Goal: Navigation & Orientation: Find specific page/section

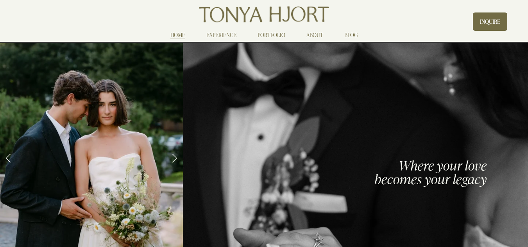
click at [175, 158] on link "Next Slide" at bounding box center [174, 157] width 17 height 23
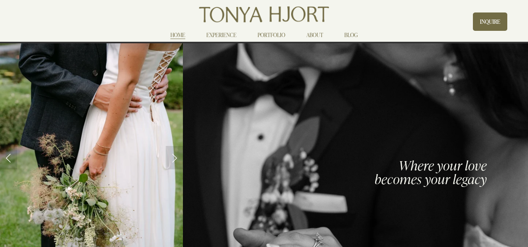
click at [175, 158] on link "Next Slide" at bounding box center [174, 157] width 17 height 23
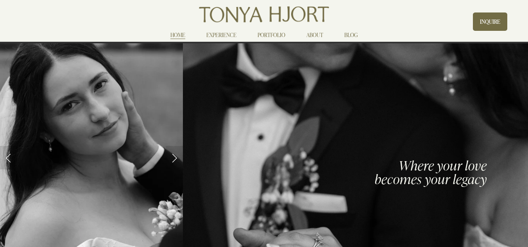
click at [175, 158] on link "Next Slide" at bounding box center [174, 157] width 17 height 23
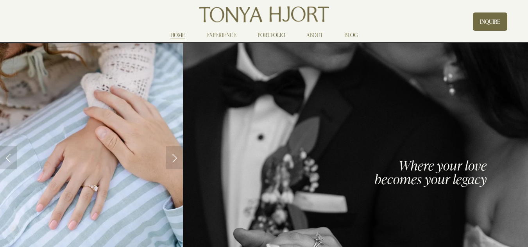
click at [175, 158] on link "Next Slide" at bounding box center [174, 157] width 17 height 23
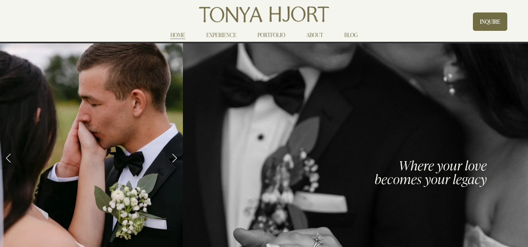
click at [175, 158] on link "Next Slide" at bounding box center [174, 157] width 17 height 23
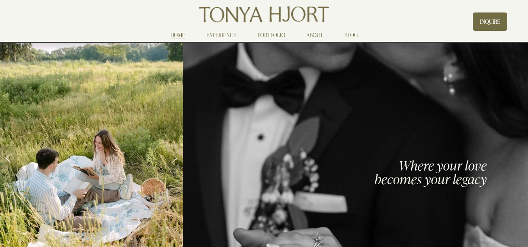
click at [175, 158] on link "Next Slide" at bounding box center [174, 157] width 17 height 23
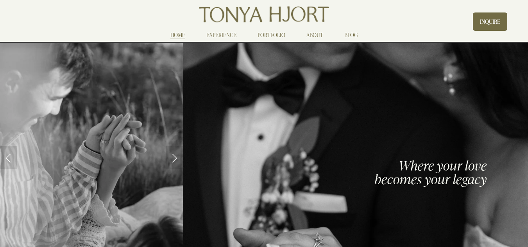
click at [175, 158] on link "Next Slide" at bounding box center [174, 157] width 17 height 23
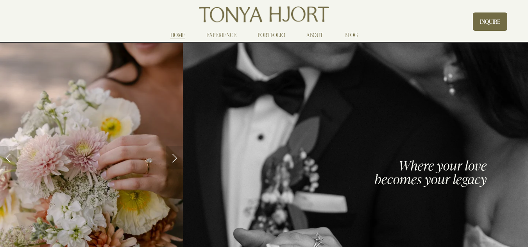
click at [175, 158] on link "Next Slide" at bounding box center [174, 157] width 17 height 23
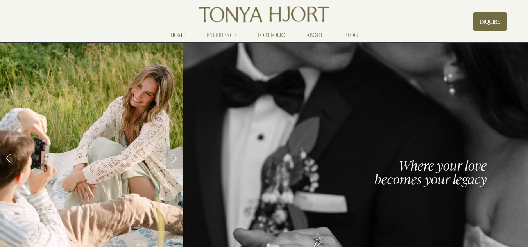
click at [175, 158] on link "Next Slide" at bounding box center [174, 157] width 17 height 23
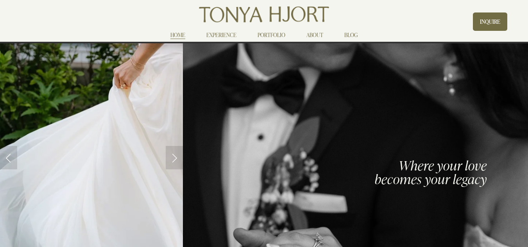
click at [175, 158] on link "Next Slide" at bounding box center [174, 157] width 17 height 23
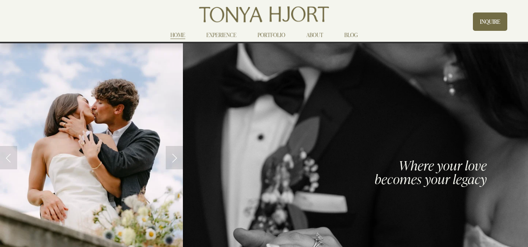
click at [173, 156] on link "Next Slide" at bounding box center [174, 157] width 17 height 23
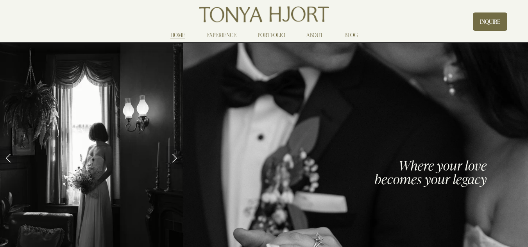
click at [173, 156] on link "Next Slide" at bounding box center [174, 157] width 17 height 23
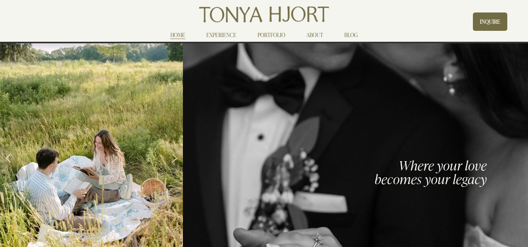
drag, startPoint x: 527, startPoint y: 24, endPoint x: 533, endPoint y: 73, distance: 49.1
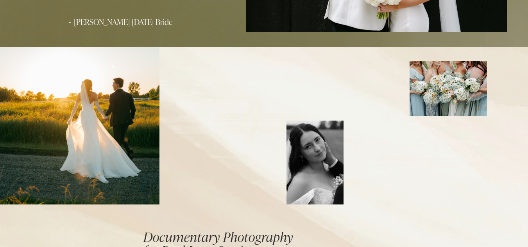
scroll to position [452, 0]
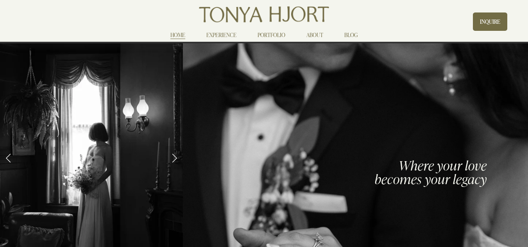
click at [217, 34] on link "EXPERIENCE" at bounding box center [221, 34] width 30 height 9
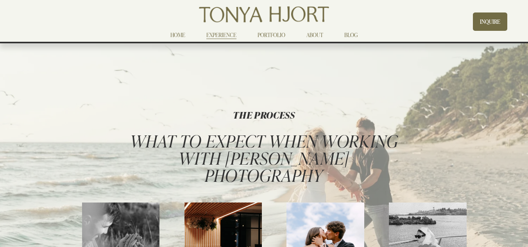
click at [214, 14] on img at bounding box center [263, 15] width 133 height 22
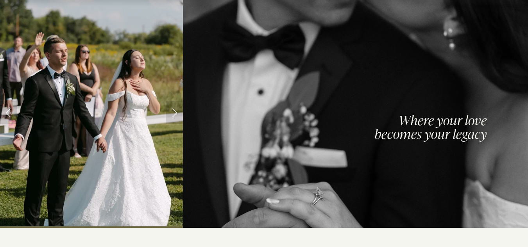
scroll to position [39, 0]
